Goal: Task Accomplishment & Management: Manage account settings

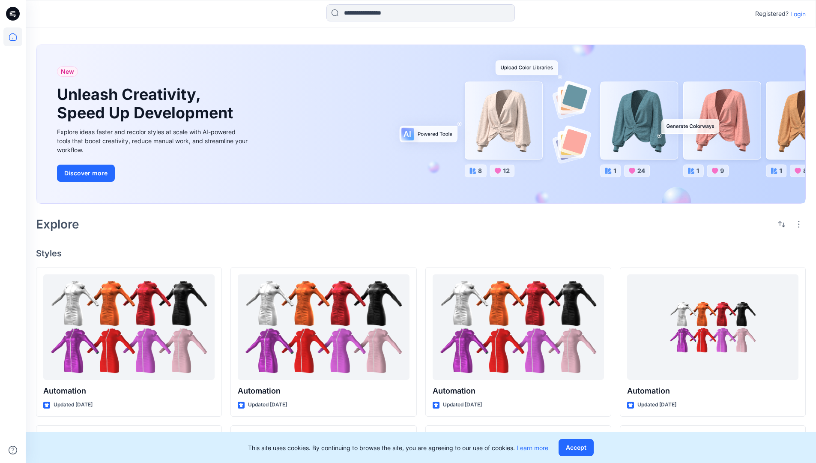
click at [796, 14] on p "Login" at bounding box center [797, 13] width 15 height 9
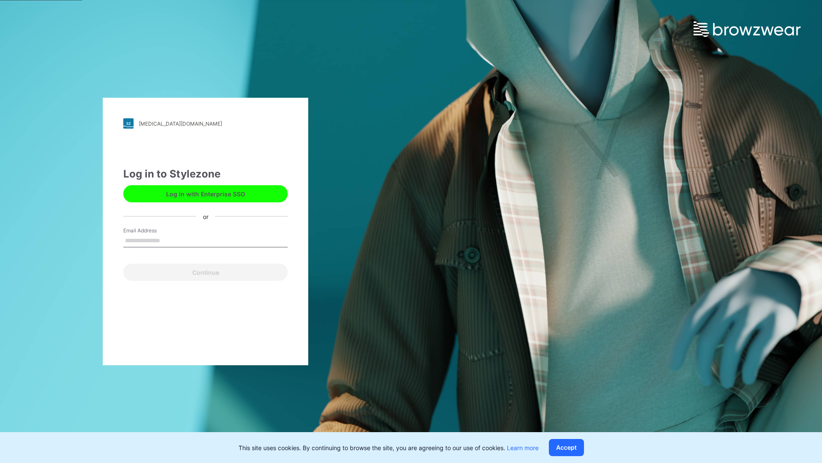
click at [169, 240] on input "Email Address" at bounding box center [205, 240] width 164 height 13
type input "**********"
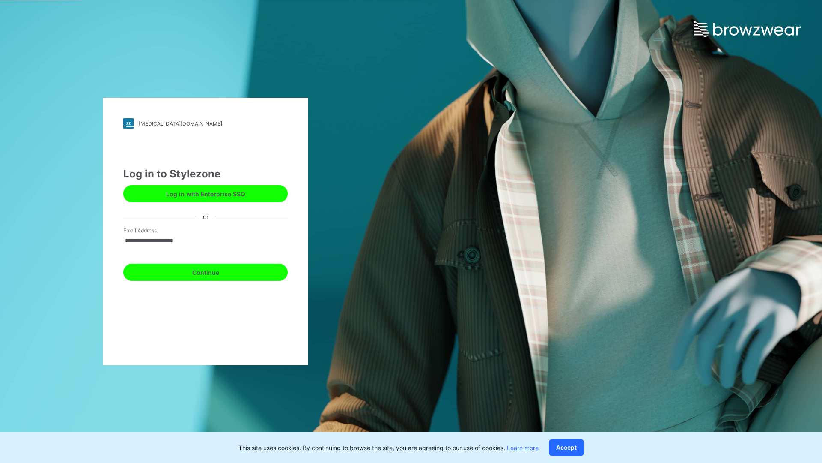
click at [215, 271] on button "Continue" at bounding box center [205, 271] width 164 height 17
